Goal: Task Accomplishment & Management: Manage account settings

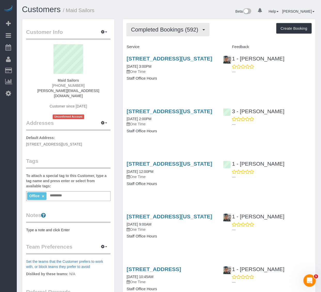
click at [181, 30] on span "Completed Bookings (592)" at bounding box center [166, 29] width 70 height 6
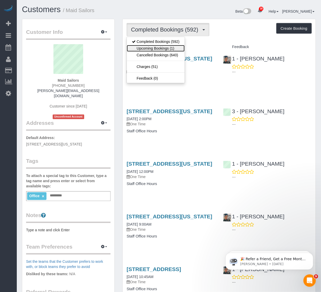
click at [168, 48] on link "Upcoming Bookings (1)" at bounding box center [156, 48] width 58 height 7
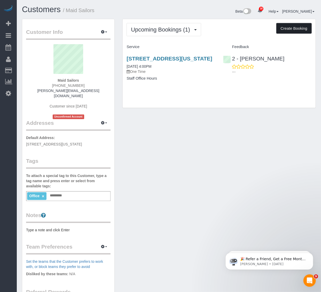
click at [287, 29] on button "Create Booking" at bounding box center [293, 28] width 35 height 11
select select "NY"
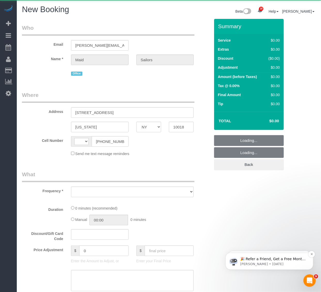
select select "string:[GEOGRAPHIC_DATA]"
select select "object:2060"
select select "number:89"
select select "number:90"
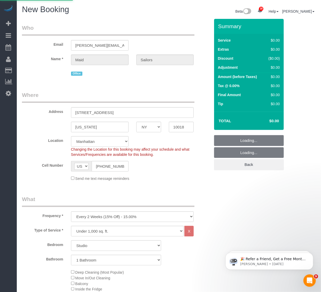
select select "object:2650"
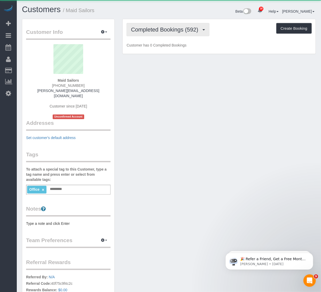
click at [164, 30] on span "Completed Bookings (592)" at bounding box center [166, 29] width 70 height 6
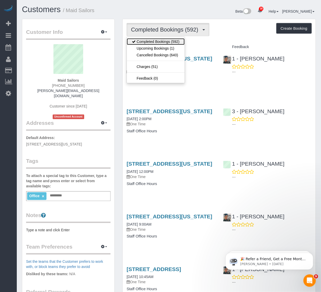
click at [162, 40] on link "Completed Bookings (592)" at bounding box center [156, 41] width 58 height 7
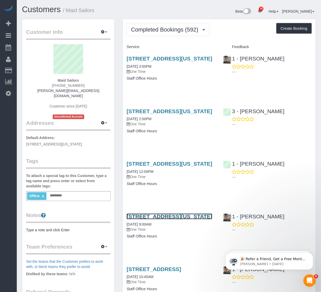
click at [150, 219] on link "333 West 39th Street, Suite. 405, New York, NY 10018" at bounding box center [169, 216] width 86 height 6
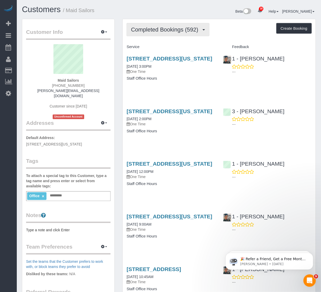
click at [186, 31] on span "Completed Bookings (592)" at bounding box center [166, 29] width 70 height 6
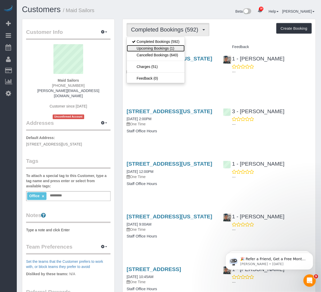
click at [156, 48] on link "Upcoming Bookings (1)" at bounding box center [156, 48] width 58 height 7
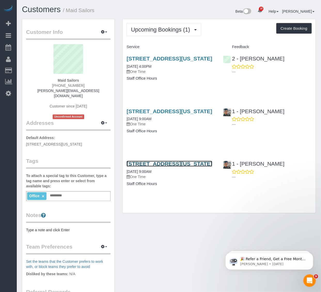
click at [170, 166] on link "333 West 39th Street, Suite. 405, New York, NY 10018" at bounding box center [169, 163] width 86 height 6
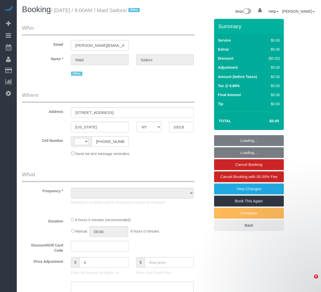
select select "NY"
select select "string:[GEOGRAPHIC_DATA]"
select select "number:89"
select select "number:90"
select select "number:15"
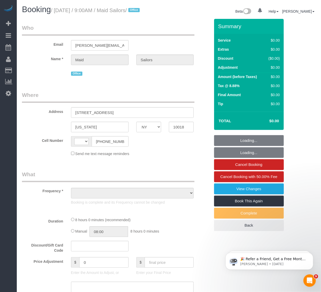
select select "number:5"
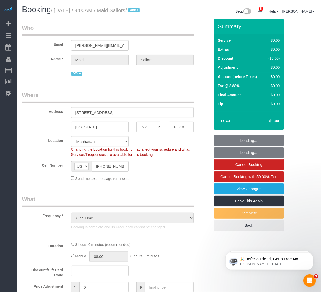
select select "object:1541"
select select "480"
select select "spot1"
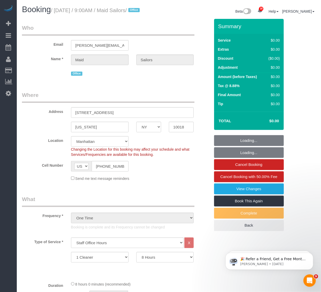
drag, startPoint x: 55, startPoint y: 100, endPoint x: 59, endPoint y: 100, distance: 4.1
click at [55, 100] on legend "Where" at bounding box center [108, 97] width 172 height 12
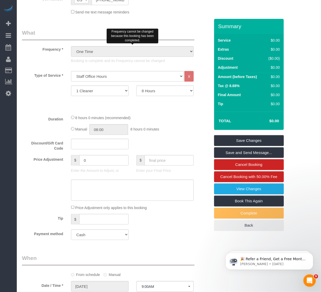
scroll to position [200, 0]
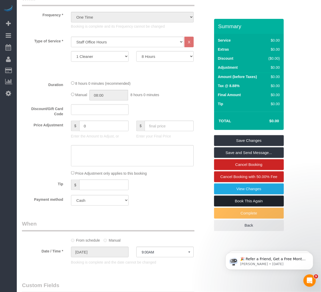
click at [232, 203] on link "Book This Again" at bounding box center [249, 200] width 70 height 11
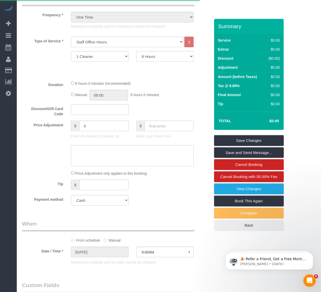
select select "NY"
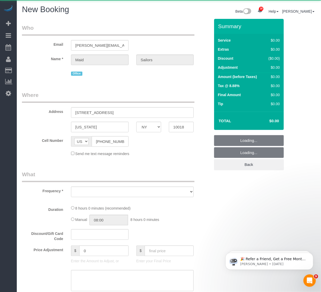
select select "number:89"
select select "number:90"
select select "number:15"
select select "number:5"
select select "480"
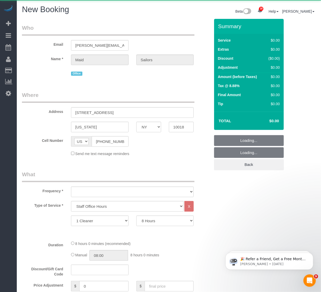
select select "string:stripe"
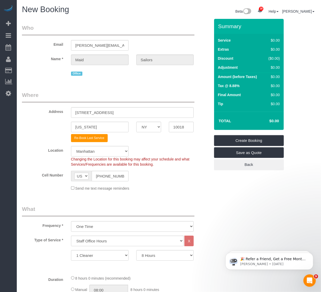
select select "object:2972"
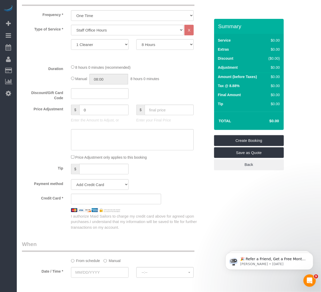
scroll to position [229, 0]
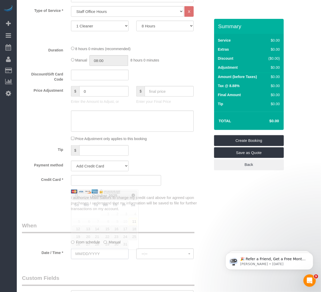
click at [108, 252] on input "text" at bounding box center [100, 253] width 58 height 11
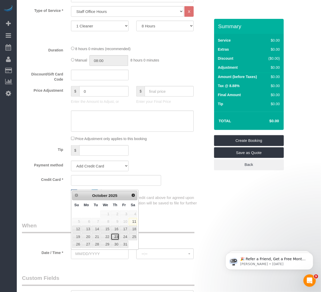
click at [112, 236] on link "23" at bounding box center [115, 236] width 9 height 7
type input "10/23/2025"
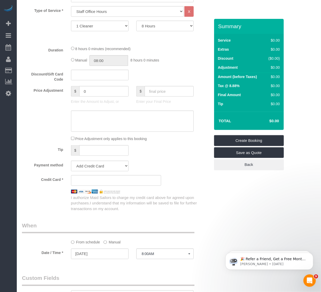
click at [150, 249] on sui-booking-spot "From schedule Manual Date / Time * 10/23/2025 8:00AM Thu October 23rd 8:00AM 9:…" at bounding box center [116, 240] width 188 height 38
click at [151, 255] on span "8:00AM" at bounding box center [165, 254] width 47 height 4
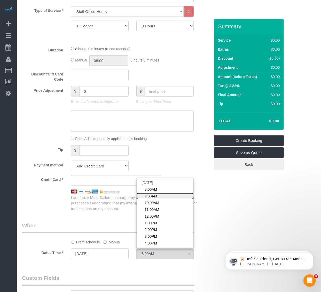
click at [153, 197] on span "9:00AM" at bounding box center [150, 195] width 12 height 5
select select "spot50"
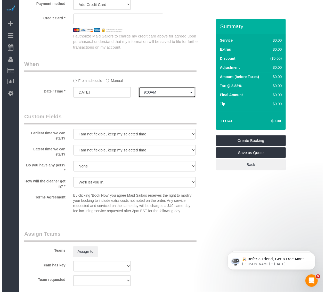
scroll to position [401, 0]
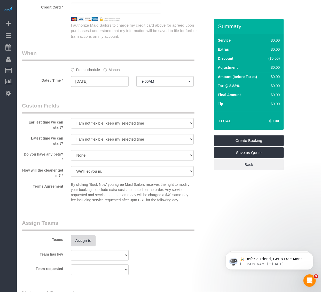
click at [80, 244] on button "Assign to" at bounding box center [83, 240] width 25 height 11
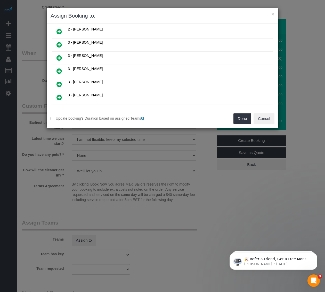
scroll to position [245, 0]
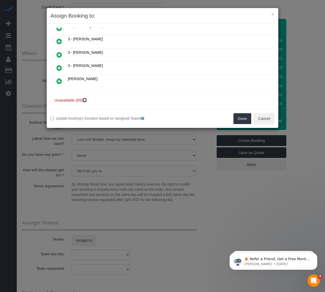
click at [86, 98] on icon at bounding box center [85, 100] width 3 height 4
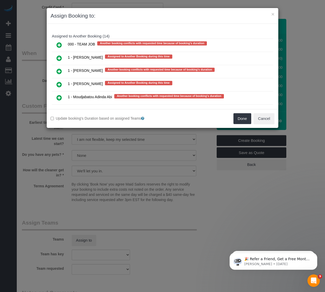
click at [60, 81] on icon at bounding box center [58, 84] width 5 height 6
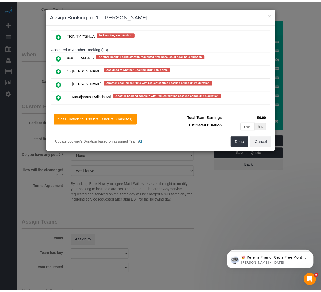
scroll to position [1011, 0]
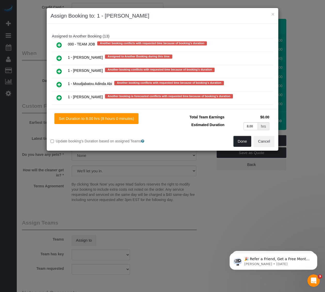
click at [235, 143] on button "Done" at bounding box center [242, 141] width 18 height 11
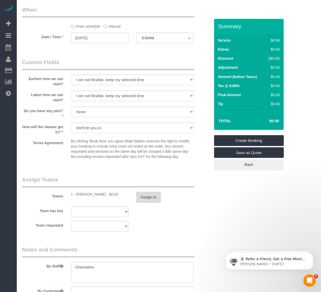
scroll to position [510, 0]
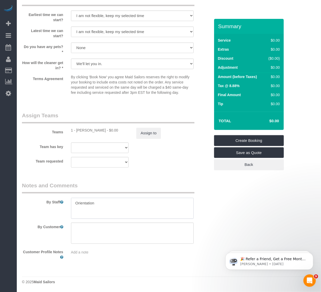
click at [90, 202] on textarea at bounding box center [132, 207] width 123 height 21
click at [239, 137] on link "Create Booking" at bounding box center [249, 140] width 70 height 11
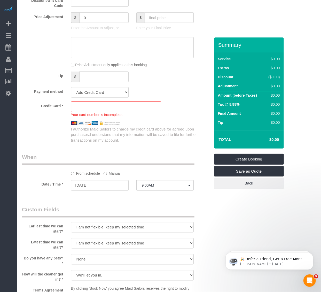
scroll to position [310, 0]
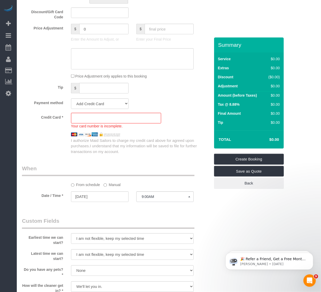
click at [109, 125] on div "Your card number is incomplete." at bounding box center [116, 121] width 90 height 16
click at [109, 123] on sui-stripe-card at bounding box center [116, 118] width 90 height 11
click at [94, 109] on select "Add Credit Card Cash Check Paypal" at bounding box center [100, 103] width 58 height 11
select select "string:cash"
click at [71, 100] on select "Add Credit Card Cash Check Paypal" at bounding box center [100, 103] width 58 height 11
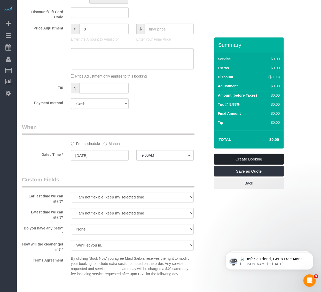
click at [225, 163] on link "Create Booking" at bounding box center [249, 158] width 70 height 11
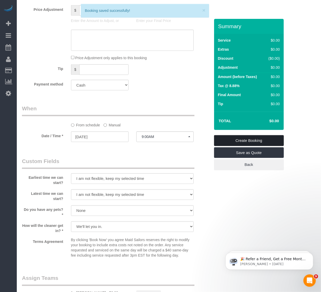
scroll to position [291, 0]
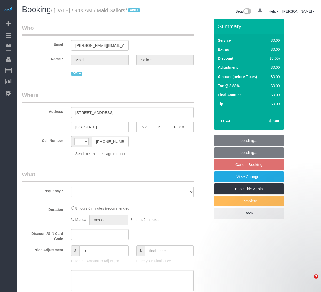
select select "NY"
select select "object:477"
select select "number:89"
select select "number:90"
select select "number:15"
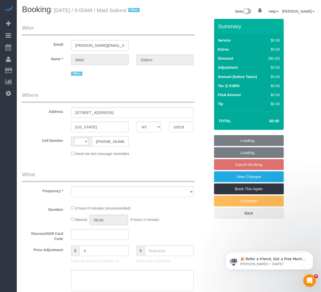
select select "number:5"
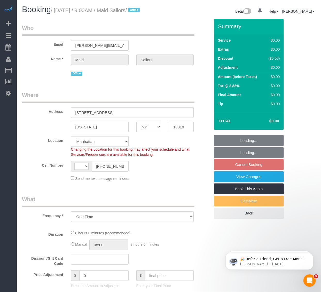
select select "object:703"
select select "string:[GEOGRAPHIC_DATA]"
select select "480"
select select "spot2"
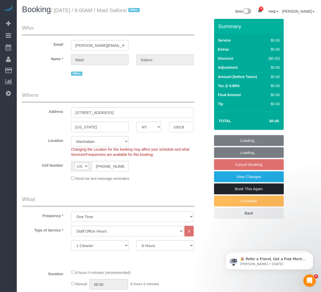
click at [247, 194] on link "Book This Again" at bounding box center [249, 188] width 70 height 11
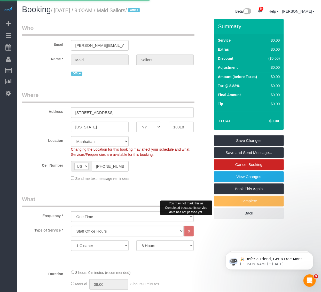
select select "NY"
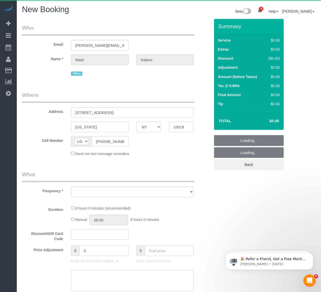
select select "object:2496"
select select "480"
select select "number:89"
select select "number:90"
select select "number:15"
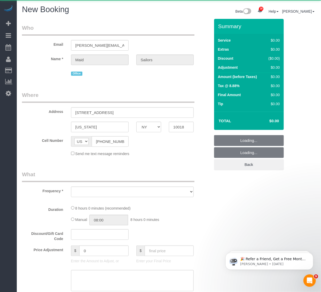
select select "number:5"
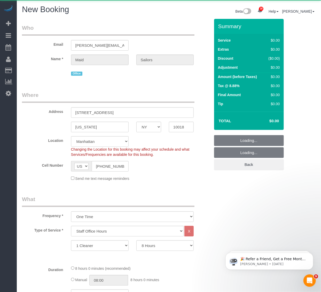
select select "string:stripe"
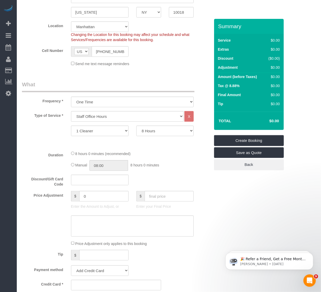
select select "object:2961"
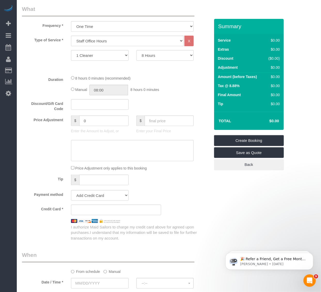
scroll to position [229, 0]
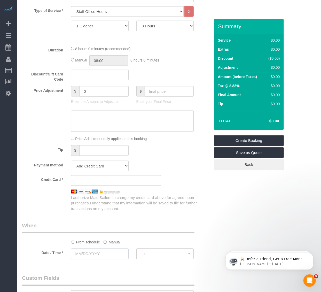
click at [81, 259] on input "text" at bounding box center [100, 253] width 58 height 11
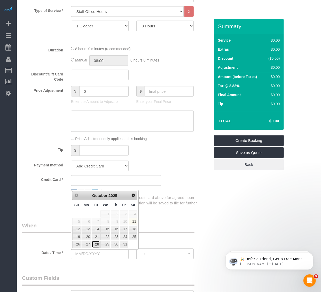
click at [96, 243] on link "28" at bounding box center [96, 243] width 8 height 7
type input "10/28/2025"
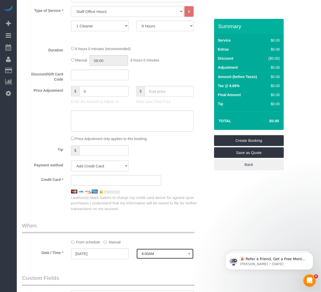
click at [182, 256] on span "8:00AM" at bounding box center [165, 254] width 47 height 4
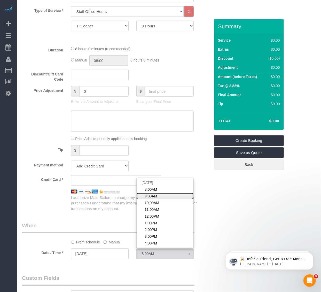
click at [149, 198] on span "9:00AM" at bounding box center [150, 195] width 12 height 5
select select "spot118"
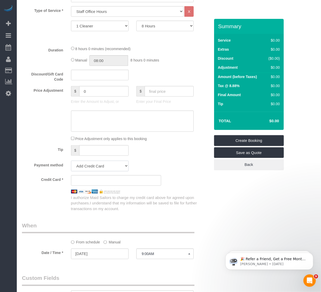
click at [100, 168] on select "Add Credit Card Cash Check Paypal" at bounding box center [100, 165] width 58 height 11
select select "string:cash"
click at [71, 162] on select "Add Credit Card Cash Check Paypal" at bounding box center [100, 165] width 58 height 11
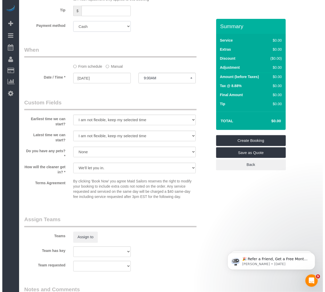
scroll to position [373, 0]
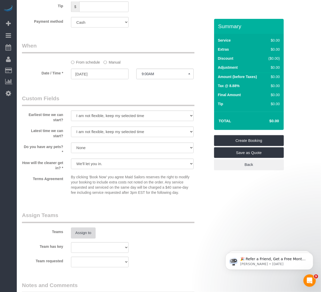
click at [76, 231] on button "Assign to" at bounding box center [83, 232] width 25 height 11
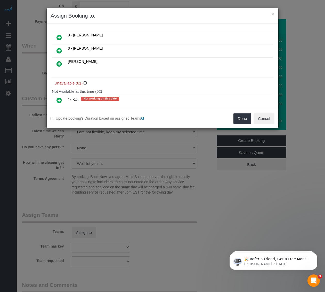
scroll to position [84, 0]
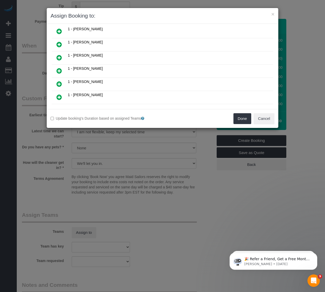
click at [58, 68] on icon at bounding box center [58, 71] width 5 height 6
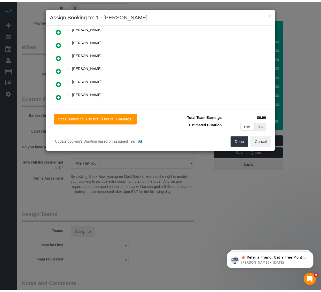
scroll to position [96, 0]
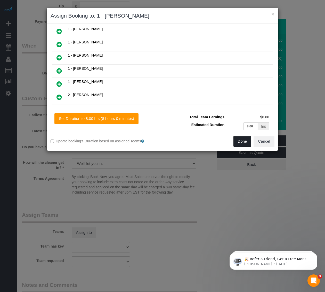
click at [235, 140] on button "Done" at bounding box center [242, 141] width 18 height 11
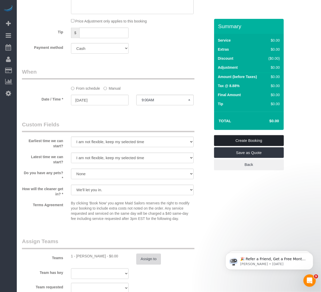
scroll to position [344, 0]
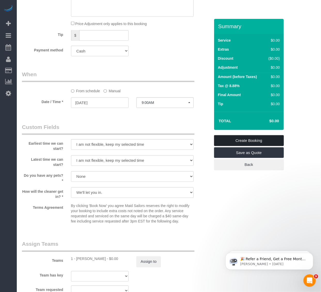
click at [226, 138] on link "Create Booking" at bounding box center [249, 140] width 70 height 11
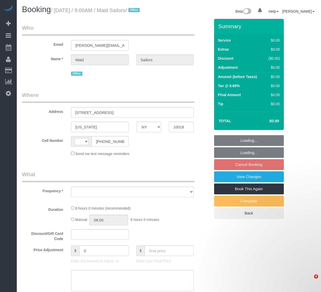
select select "NY"
select select "string:[GEOGRAPHIC_DATA]"
select select "number:89"
select select "number:90"
select select "number:15"
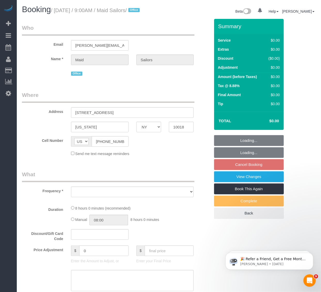
select select "number:5"
select select "object:946"
select select "spot2"
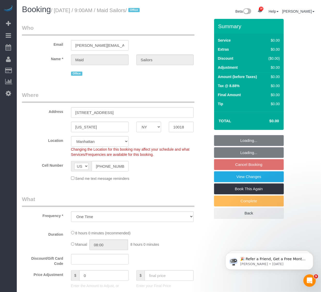
select select "object:1530"
select select "480"
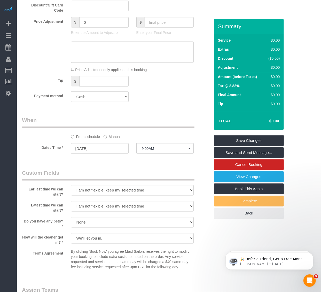
scroll to position [373, 0]
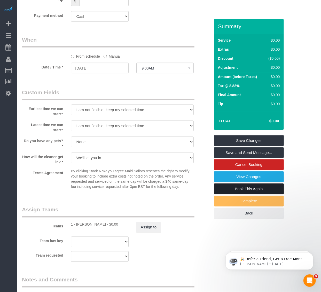
click at [253, 194] on link "Book This Again" at bounding box center [249, 188] width 70 height 11
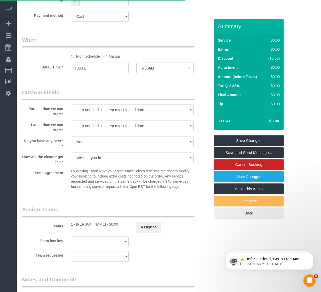
select select "NY"
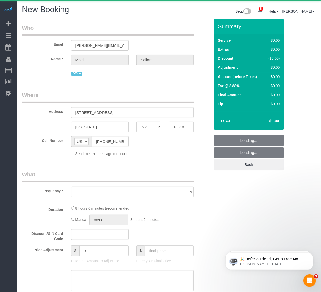
select select "object:2206"
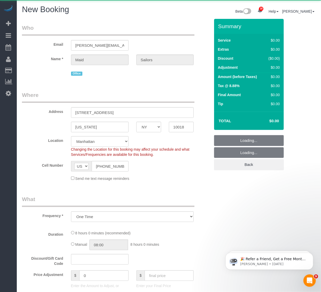
select select "string:stripe"
select select "object:2228"
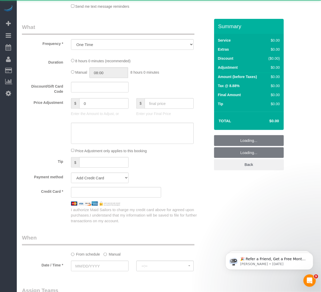
select select "number:89"
select select "number:90"
select select "number:15"
select select "number:5"
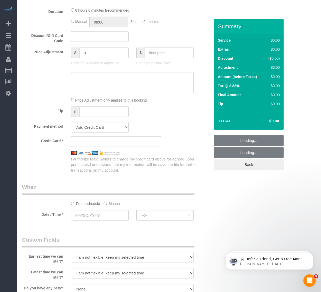
select select "480"
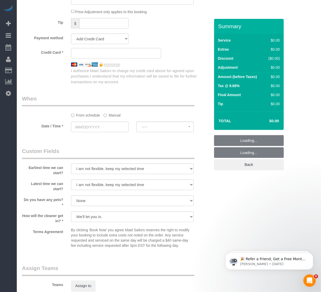
select select "object:2950"
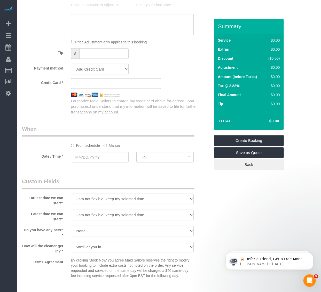
scroll to position [325, 0]
click at [83, 157] on input "text" at bounding box center [100, 157] width 58 height 11
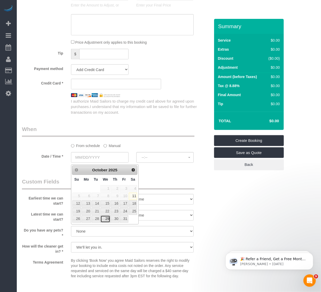
click at [107, 218] on link "29" at bounding box center [105, 218] width 10 height 7
type input "10/29/2025"
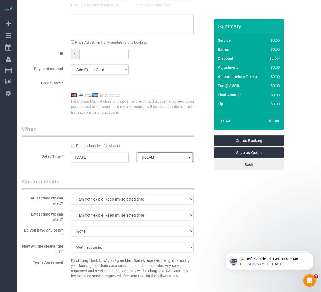
click at [157, 161] on button "8:00AM" at bounding box center [165, 157] width 58 height 11
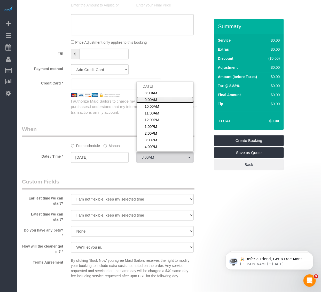
click at [153, 99] on span "9:00AM" at bounding box center [150, 99] width 12 height 5
select select "spot114"
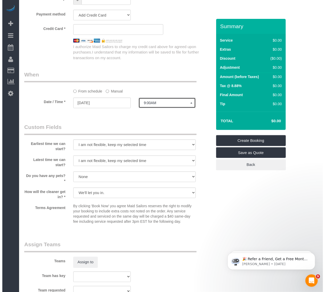
scroll to position [468, 0]
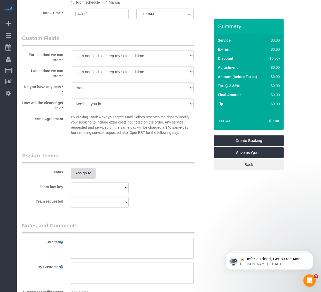
click at [75, 172] on button "Assign to" at bounding box center [83, 173] width 25 height 11
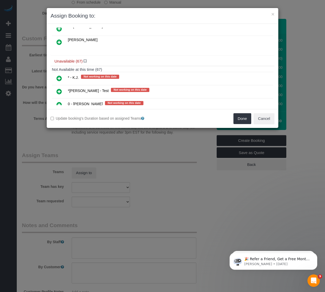
scroll to position [705, 0]
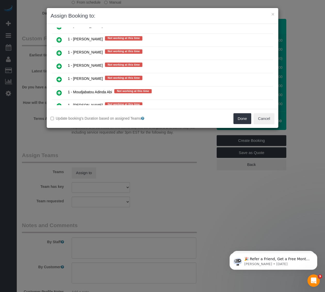
click at [55, 74] on link at bounding box center [59, 79] width 12 height 10
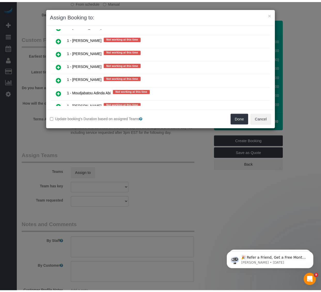
scroll to position [717, 0]
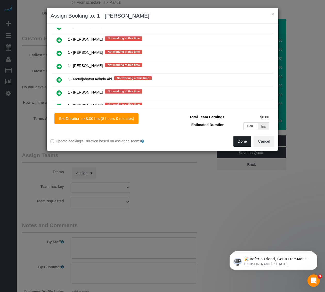
click at [248, 143] on button "Done" at bounding box center [242, 141] width 18 height 11
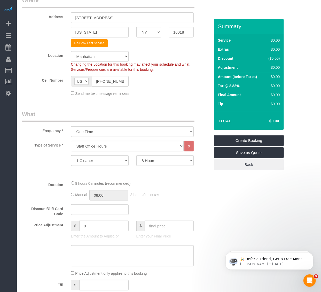
scroll to position [23, 0]
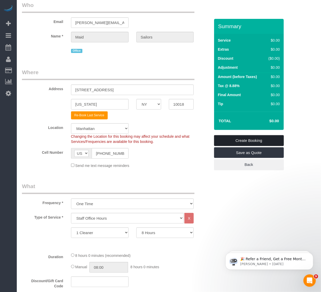
click at [246, 137] on link "Create Booking" at bounding box center [249, 140] width 70 height 11
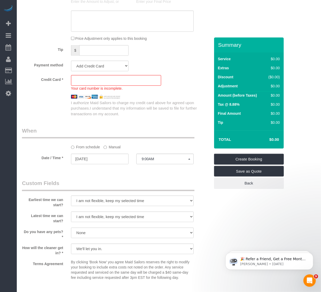
scroll to position [338, 0]
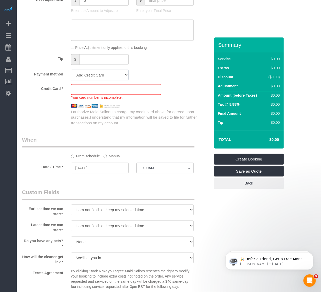
click at [83, 76] on select "Add Credit Card Cash Check Paypal" at bounding box center [100, 75] width 58 height 11
select select "string:cash"
click at [71, 71] on select "Add Credit Card Cash Check Paypal" at bounding box center [100, 75] width 58 height 11
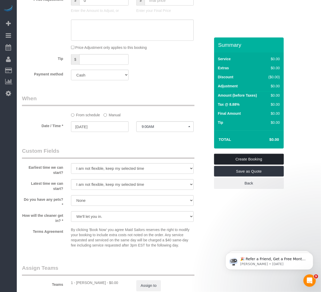
click at [241, 159] on link "Create Booking" at bounding box center [249, 158] width 70 height 11
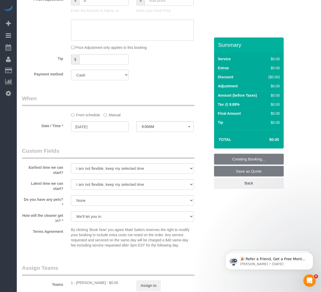
scroll to position [320, 0]
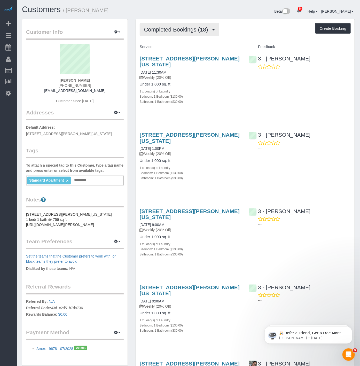
click at [153, 29] on span "Completed Bookings (18)" at bounding box center [177, 29] width 67 height 6
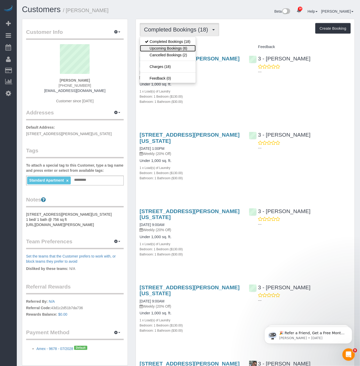
click at [156, 45] on link "Upcoming Bookings (6)" at bounding box center [168, 48] width 56 height 7
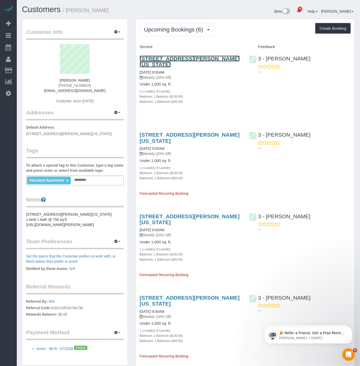
click at [147, 58] on link "[STREET_ADDRESS][PERSON_NAME][US_STATE]" at bounding box center [190, 61] width 100 height 12
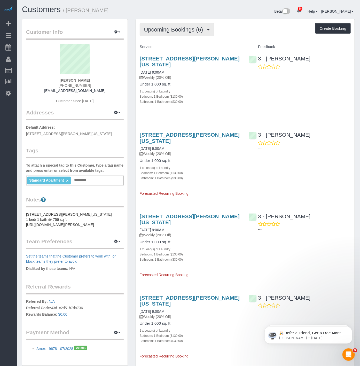
click at [162, 31] on span "Upcoming Bookings (6)" at bounding box center [175, 29] width 62 height 6
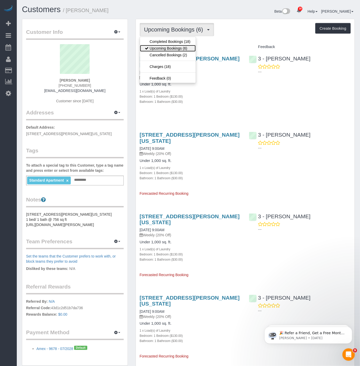
click at [162, 46] on link "Upcoming Bookings (6)" at bounding box center [168, 48] width 56 height 7
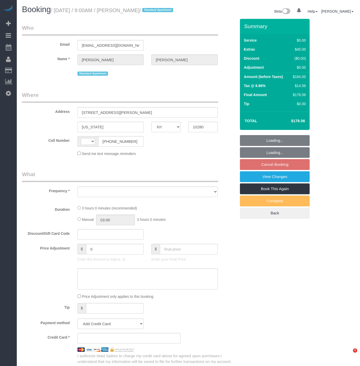
select select "NY"
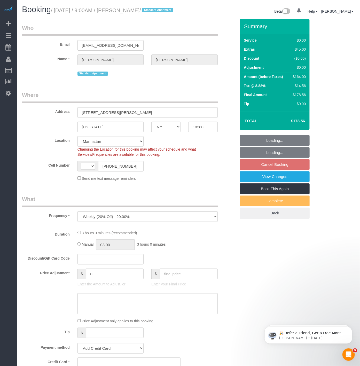
select select "object:821"
select select "string:[GEOGRAPHIC_DATA]"
select select "string:stripe-pm_1RSfGg4VGloSiKo7qJG0xXmc"
select select "number:57"
select select "number:73"
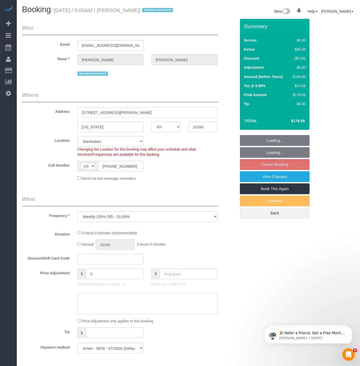
select select "number:15"
select select "number:6"
select select "1"
select select "spot2"
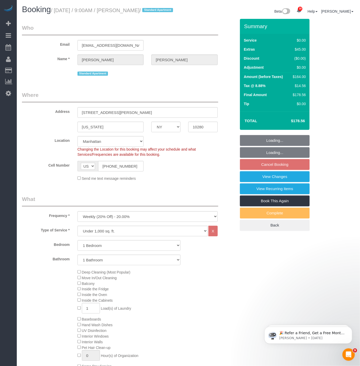
select select "1"
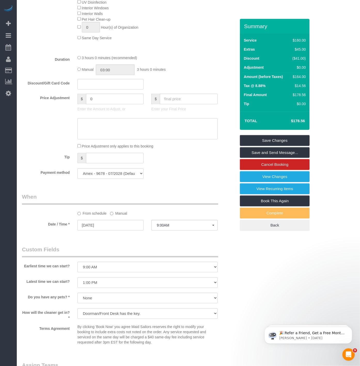
scroll to position [344, 0]
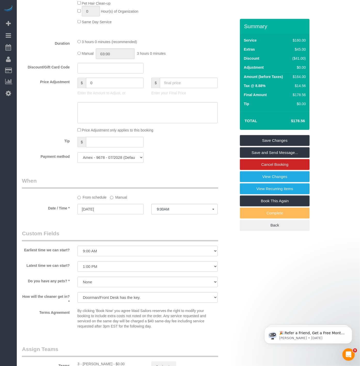
click at [145, 215] on div "[DATE]" at bounding box center [111, 210] width 74 height 12
click at [137, 214] on input "[DATE]" at bounding box center [110, 209] width 66 height 11
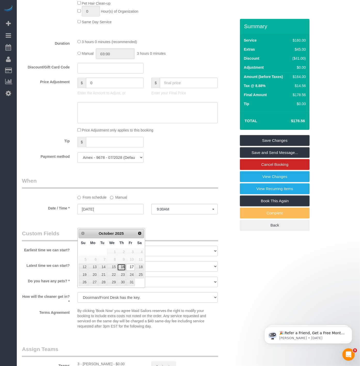
click at [119, 267] on link "16" at bounding box center [121, 267] width 9 height 7
type input "[DATE]"
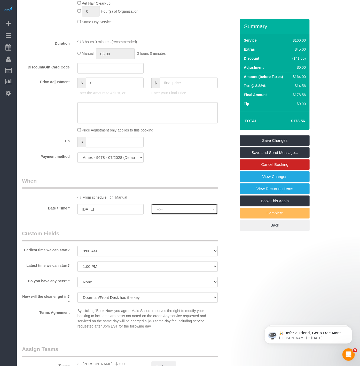
click at [163, 214] on button "--:--" at bounding box center [184, 209] width 66 height 11
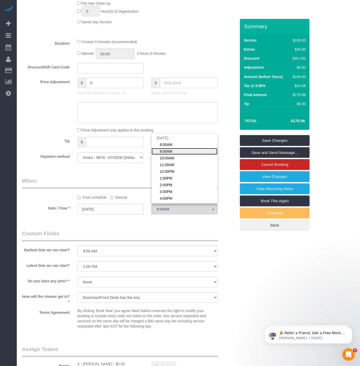
click at [178, 155] on link "9:00AM" at bounding box center [184, 151] width 66 height 7
select select "spot58"
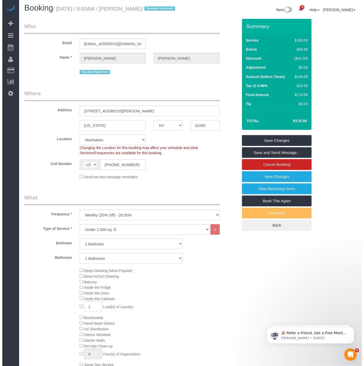
scroll to position [0, 0]
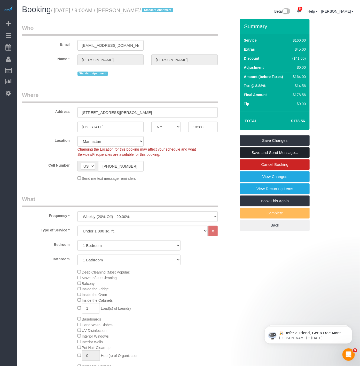
click at [259, 158] on link "Save and Send Message..." at bounding box center [275, 152] width 70 height 11
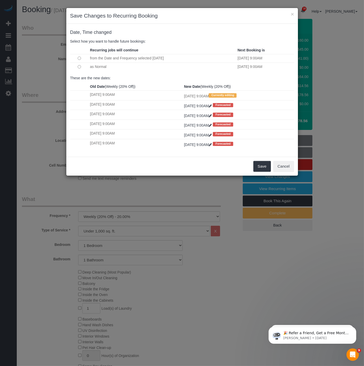
click at [77, 68] on td at bounding box center [79, 66] width 19 height 8
click at [260, 169] on button "Save" at bounding box center [262, 166] width 18 height 11
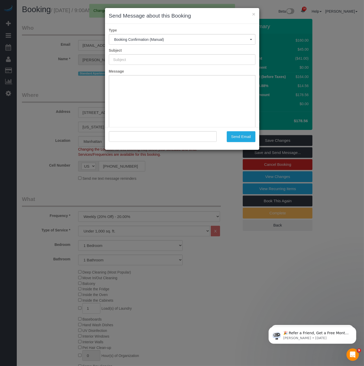
type input "Cleaning Confirmed for [DATE] 9:00am"
type input ""[PERSON_NAME]" <[EMAIL_ADDRESS][DOMAIN_NAME]>"
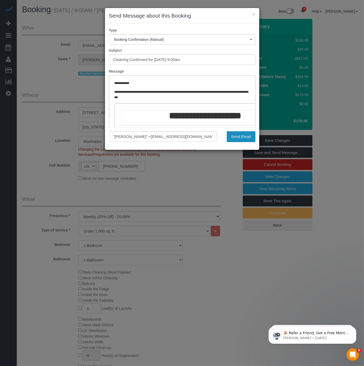
click at [238, 136] on button "Send Email" at bounding box center [241, 136] width 29 height 11
